Goal: Task Accomplishment & Management: Use online tool/utility

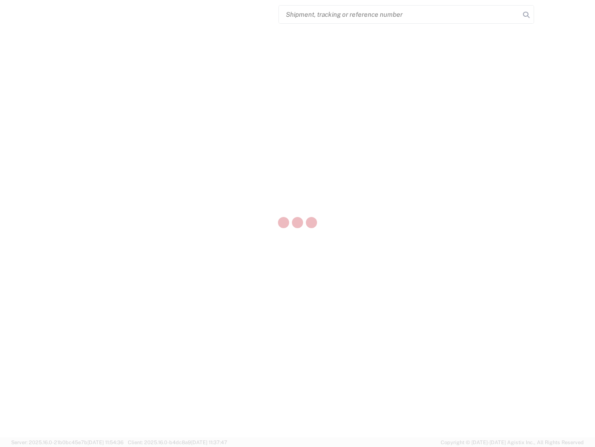
select select "US"
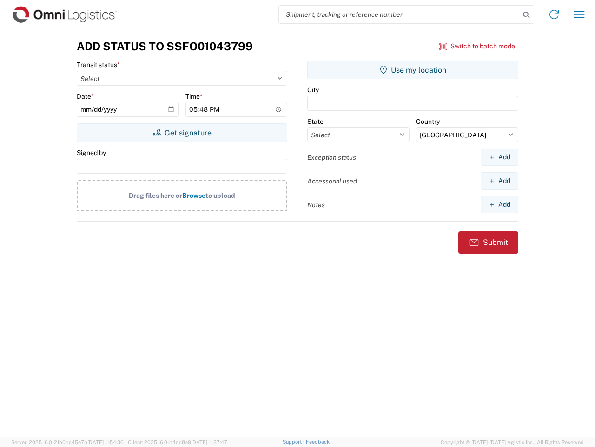
click at [400, 14] on input "search" at bounding box center [399, 15] width 241 height 18
click at [527, 15] on icon at bounding box center [526, 14] width 13 height 13
click at [554, 14] on icon at bounding box center [554, 14] width 15 height 15
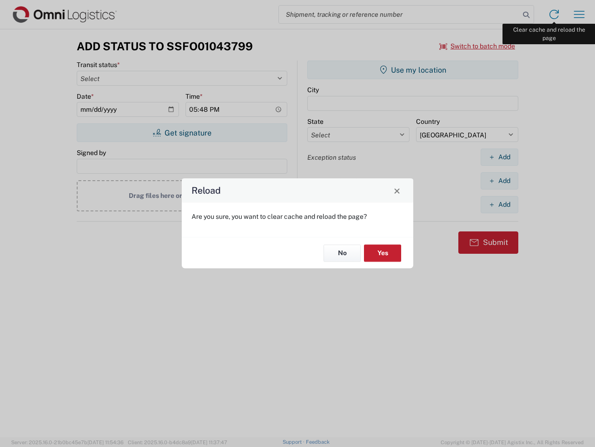
click at [580, 14] on div "Reload Are you sure, you want to clear cache and reload the page? No Yes" at bounding box center [297, 223] width 595 height 447
click at [478, 46] on div "Reload Are you sure, you want to clear cache and reload the page? No Yes" at bounding box center [297, 223] width 595 height 447
click at [182, 133] on div "Reload Are you sure, you want to clear cache and reload the page? No Yes" at bounding box center [297, 223] width 595 height 447
click at [413, 70] on div "Reload Are you sure, you want to clear cache and reload the page? No Yes" at bounding box center [297, 223] width 595 height 447
click at [500, 157] on div "Reload Are you sure, you want to clear cache and reload the page? No Yes" at bounding box center [297, 223] width 595 height 447
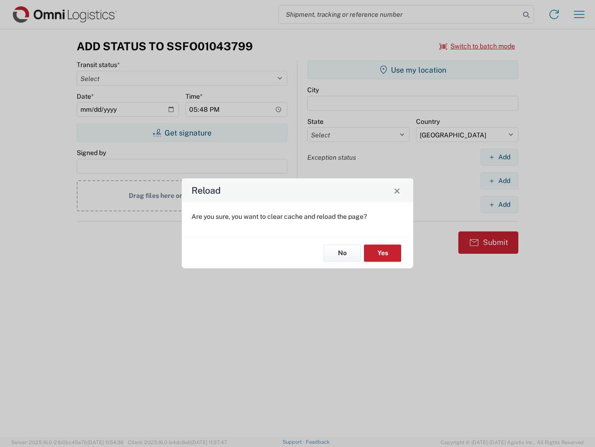
click at [500, 180] on div "Reload Are you sure, you want to clear cache and reload the page? No Yes" at bounding box center [297, 223] width 595 height 447
click at [500, 204] on div "Reload Are you sure, you want to clear cache and reload the page? No Yes" at bounding box center [297, 223] width 595 height 447
